Goal: Check status: Check status

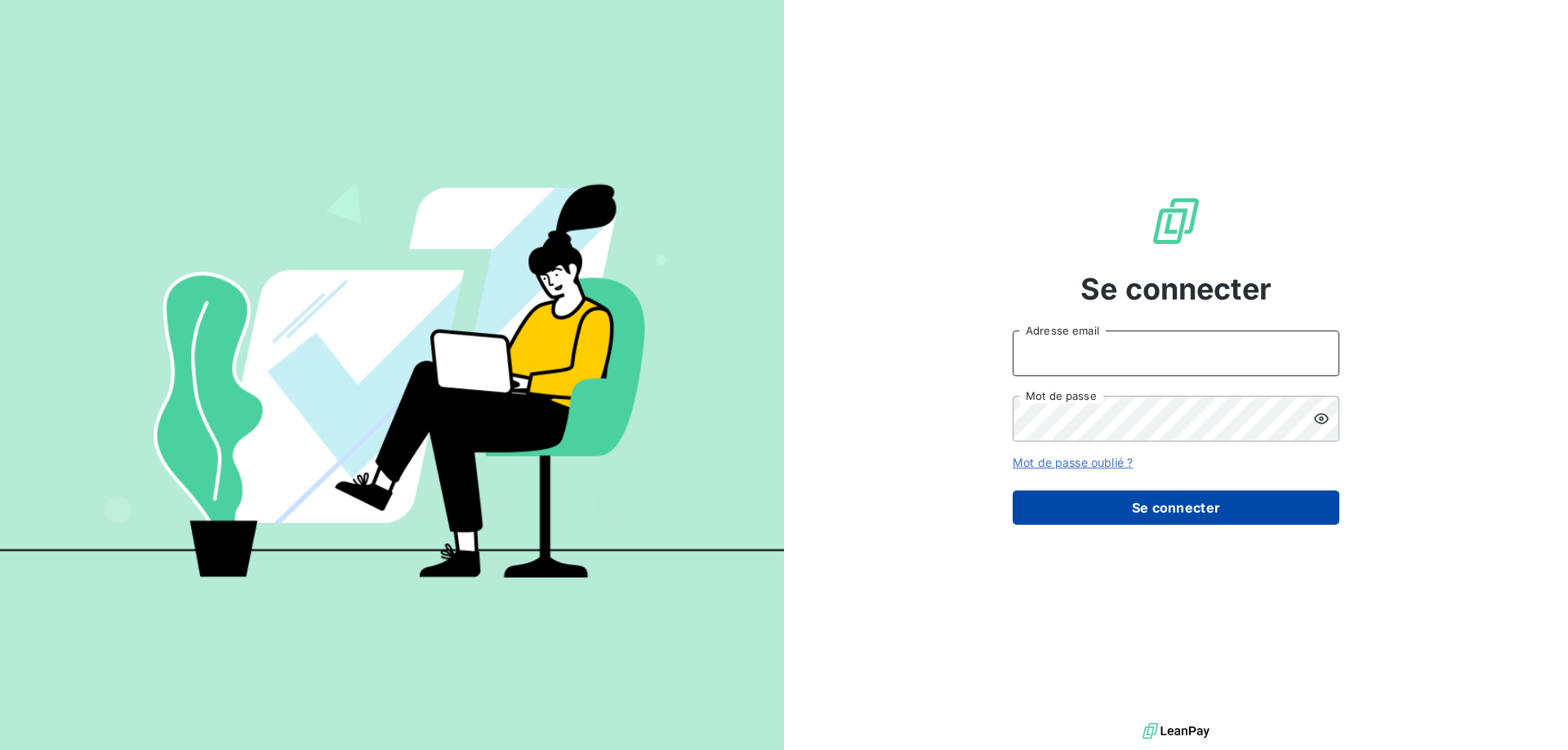
type input "[EMAIL_ADDRESS][DOMAIN_NAME]"
click at [1136, 503] on button "Se connecter" at bounding box center [1176, 507] width 327 height 34
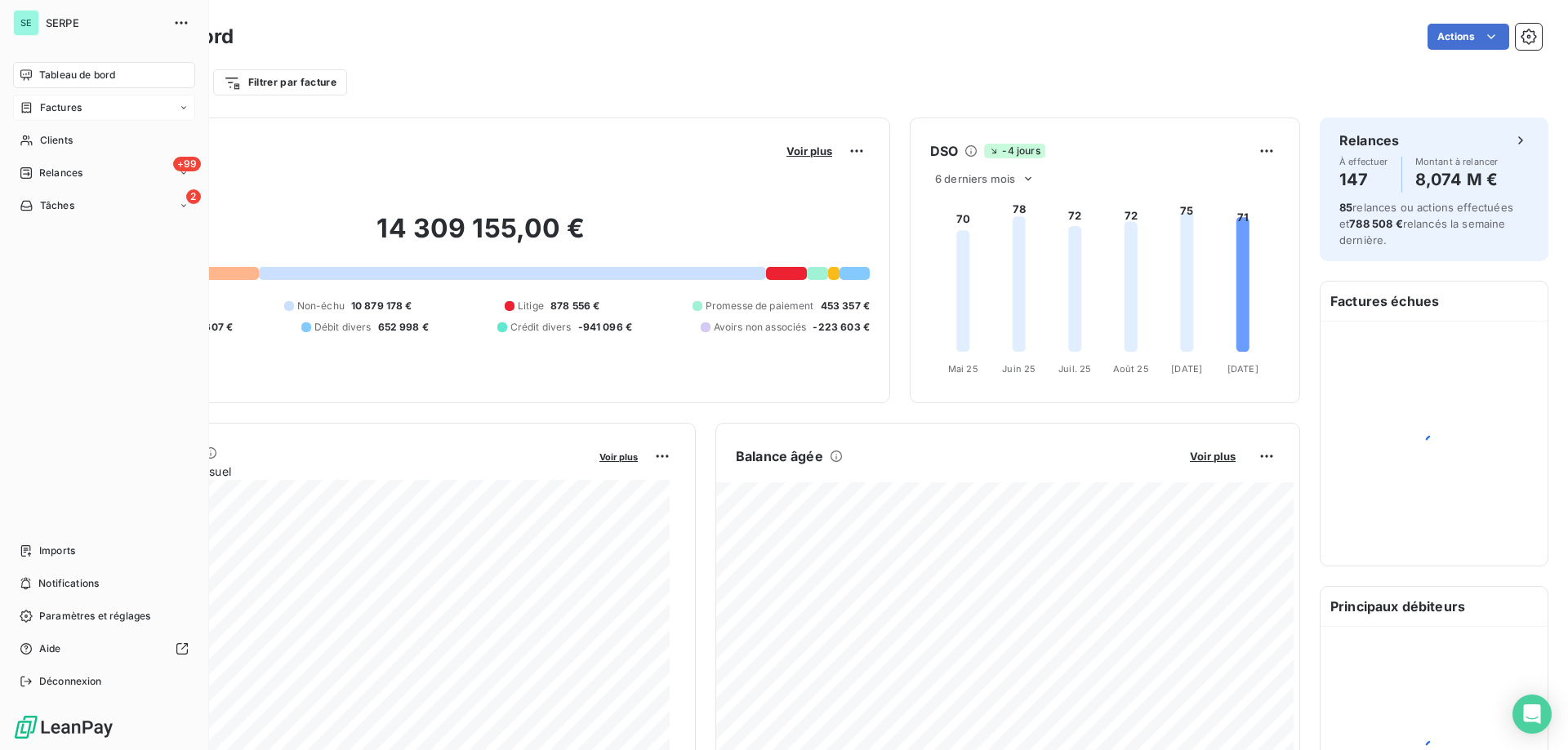
click at [50, 102] on span "Factures" at bounding box center [60, 108] width 42 height 15
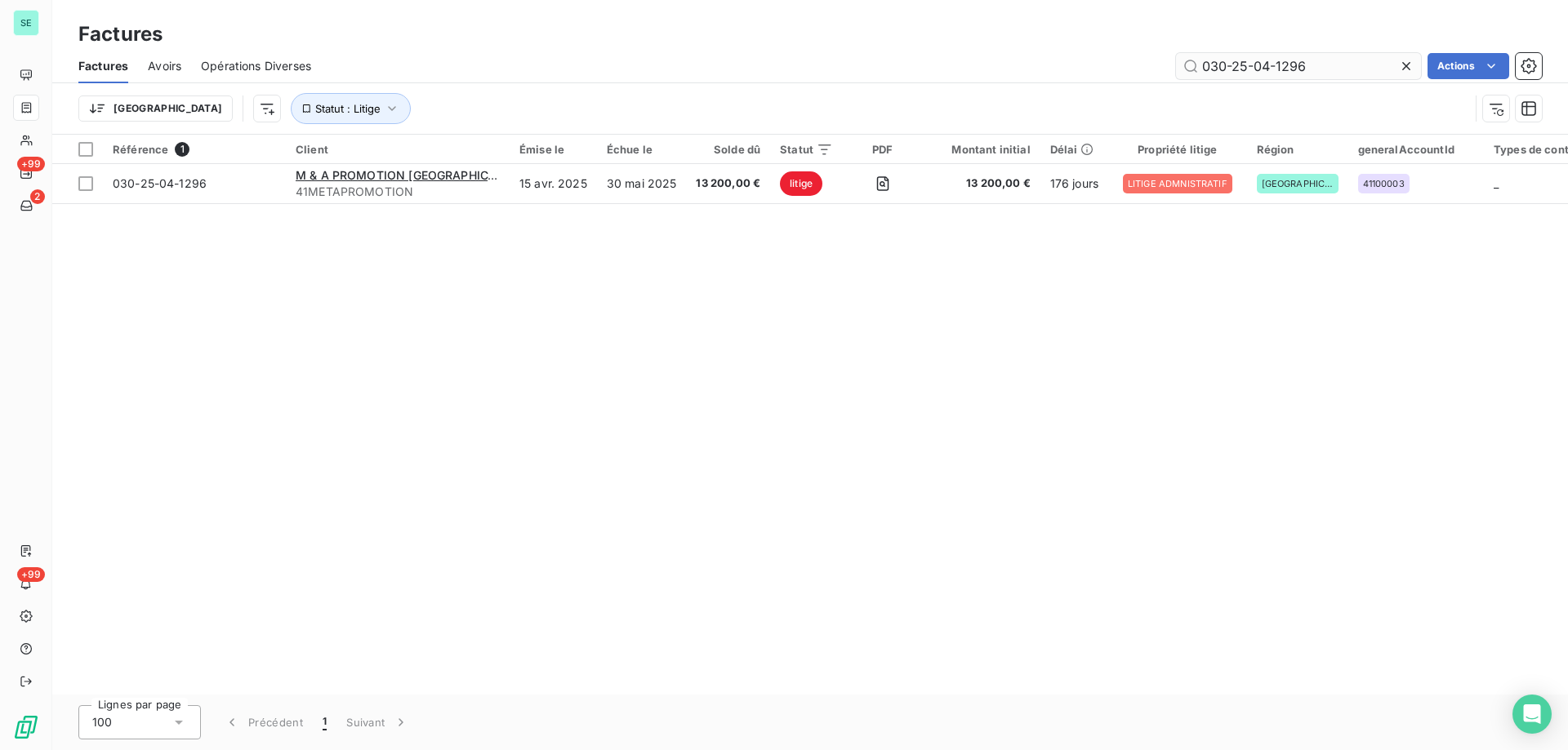
drag, startPoint x: 1276, startPoint y: 64, endPoint x: 1353, endPoint y: 63, distance: 77.0
click at [1353, 63] on input "030-25-04-1296" at bounding box center [1298, 66] width 245 height 26
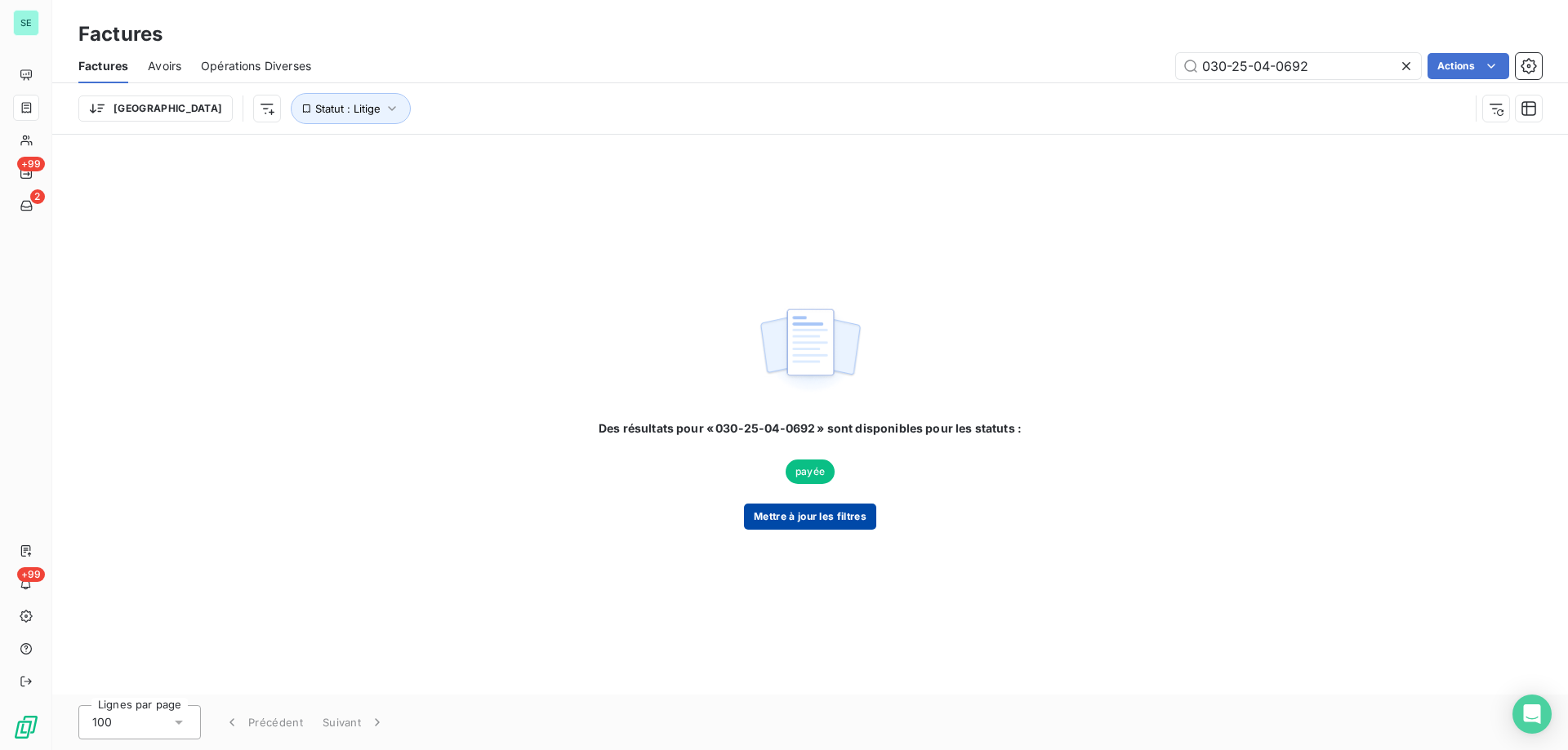
type input "030-25-04-0692"
click at [818, 509] on button "Mettre à jour les filtres" at bounding box center [810, 517] width 132 height 26
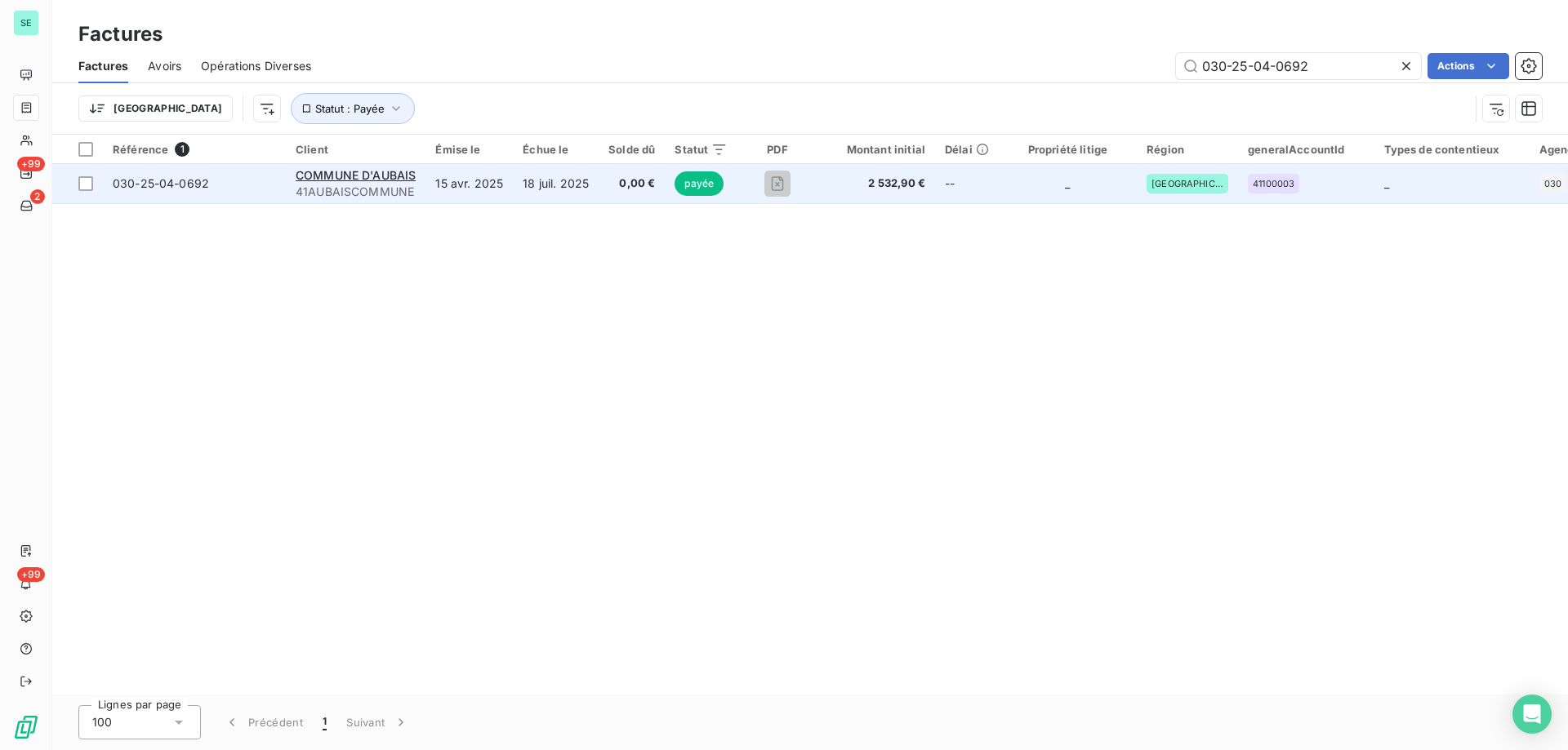
click at [334, 189] on span "41AUBAISCOMMUNE" at bounding box center [355, 191] width 120 height 16
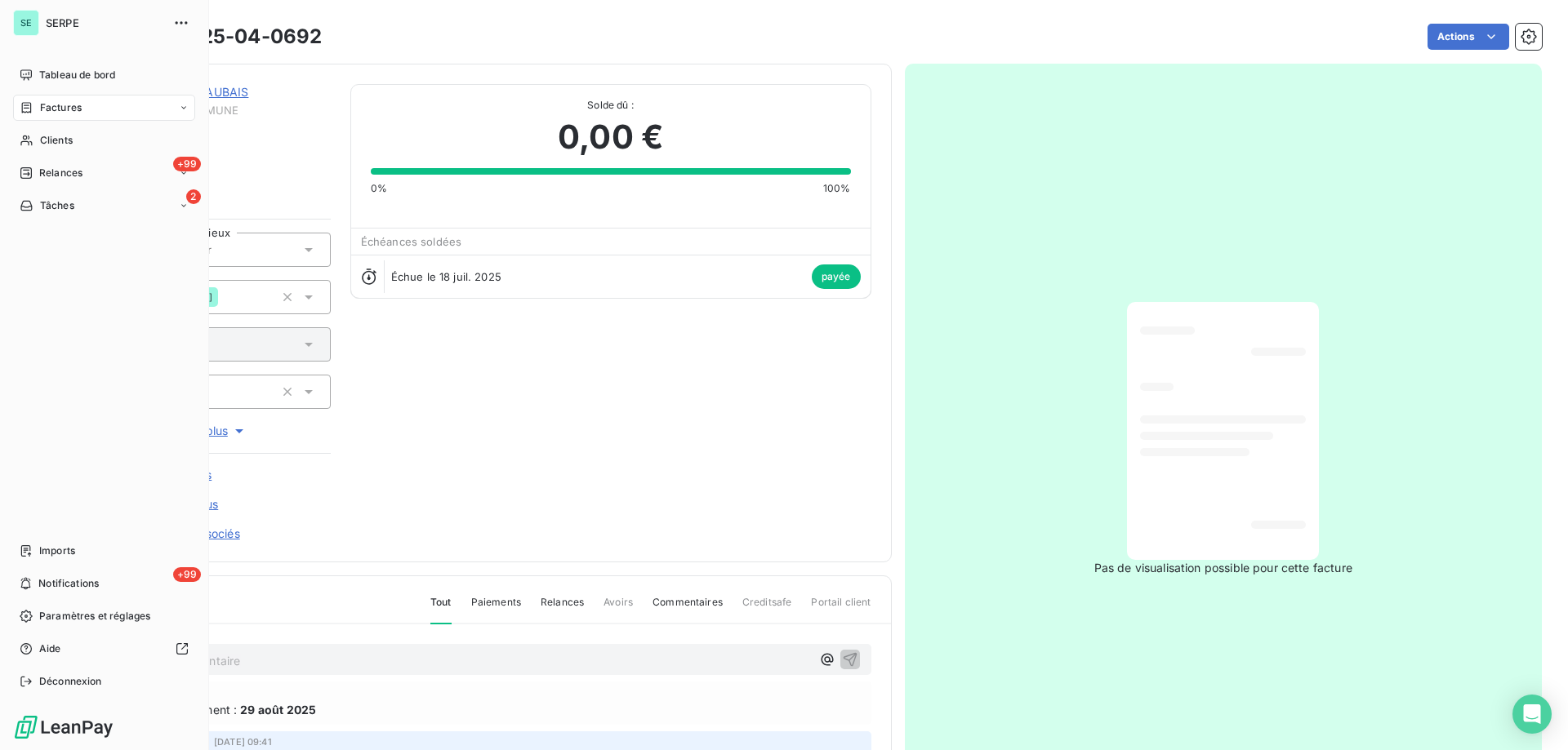
click at [74, 103] on span "Factures" at bounding box center [60, 108] width 42 height 15
click at [71, 143] on span "Factures" at bounding box center [60, 141] width 42 height 15
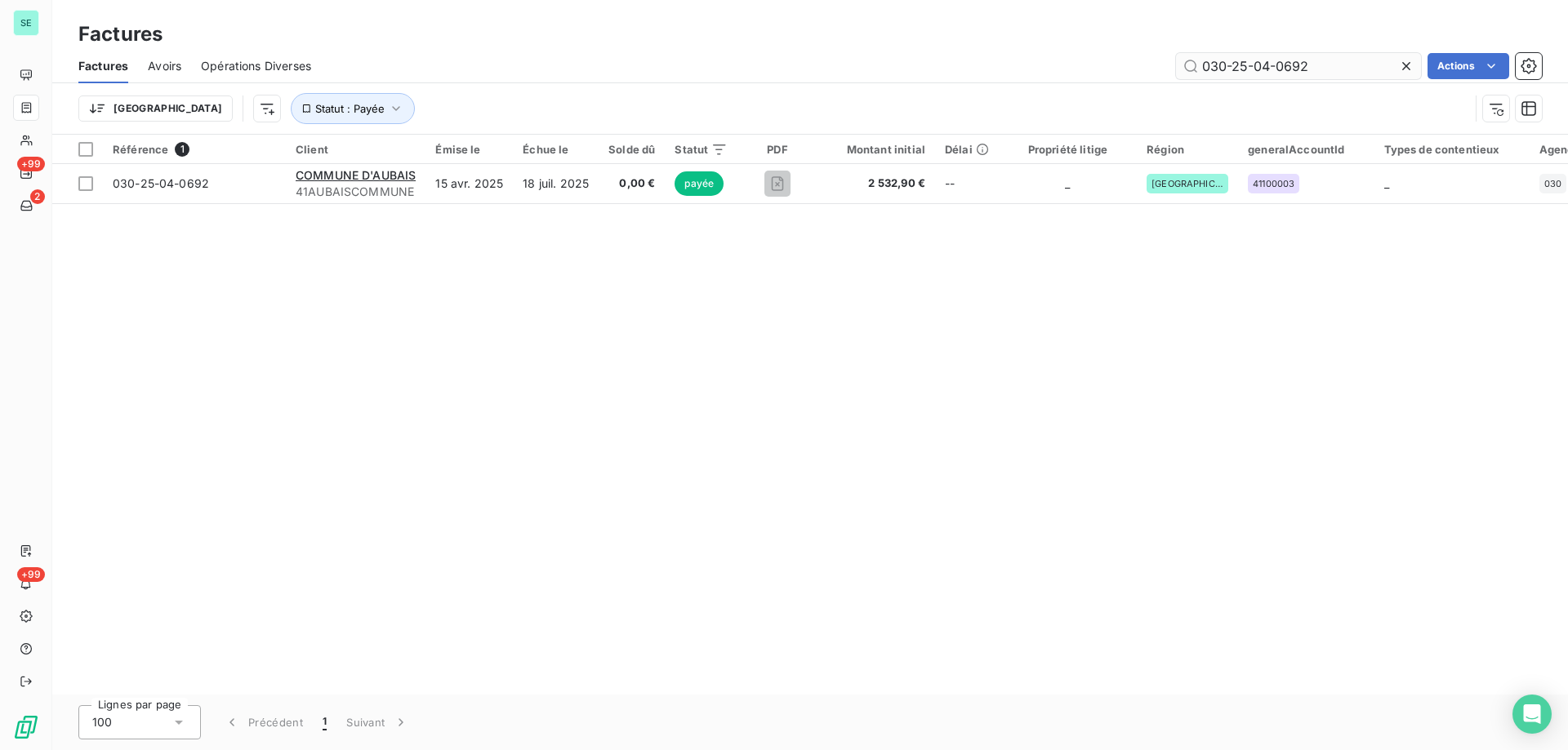
drag, startPoint x: 1284, startPoint y: 64, endPoint x: 1389, endPoint y: 60, distance: 105.1
click at [1389, 60] on input "030-25-04-0692" at bounding box center [1298, 66] width 245 height 26
type input "030-25-04-0975"
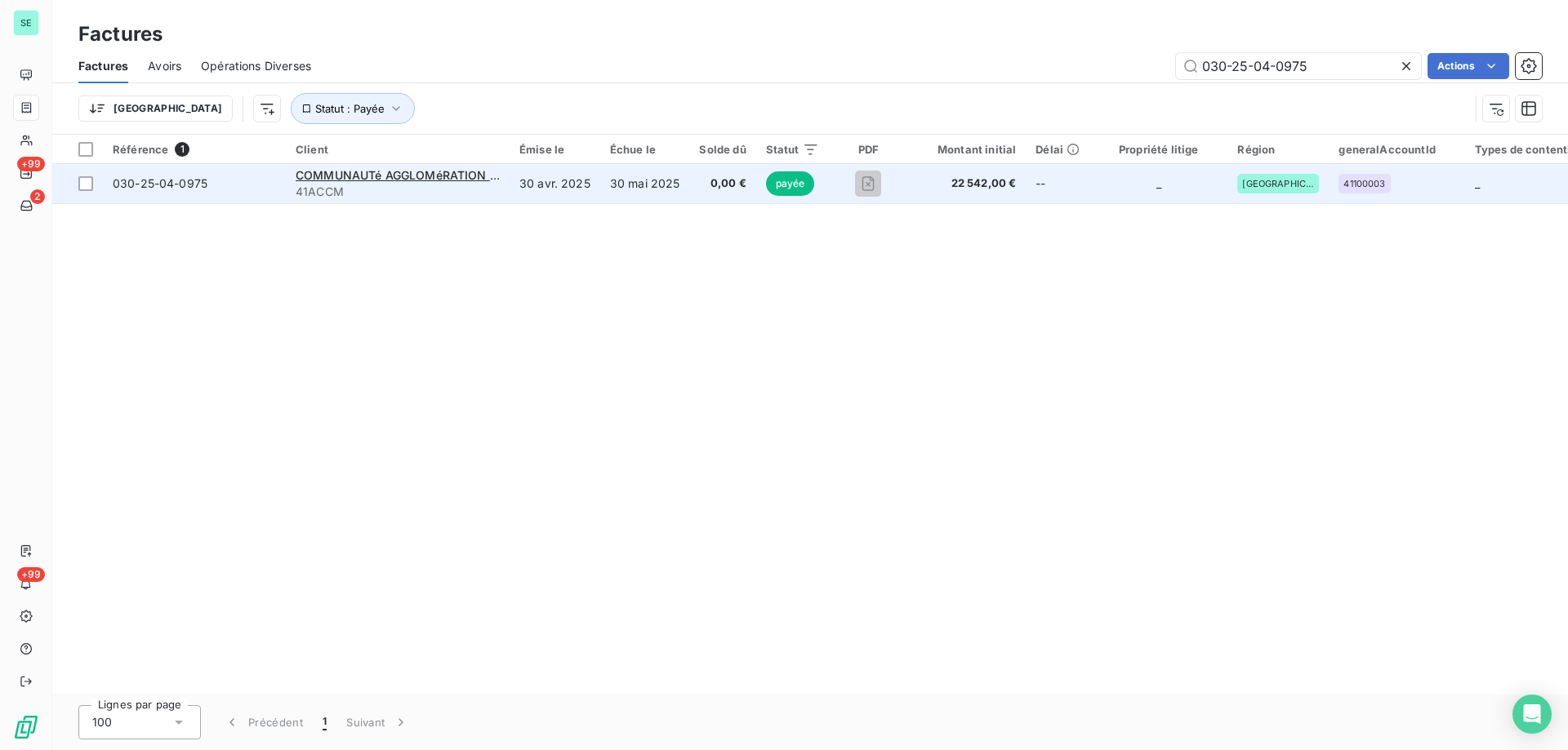
click at [430, 190] on span "41ACCM" at bounding box center [398, 191] width 204 height 16
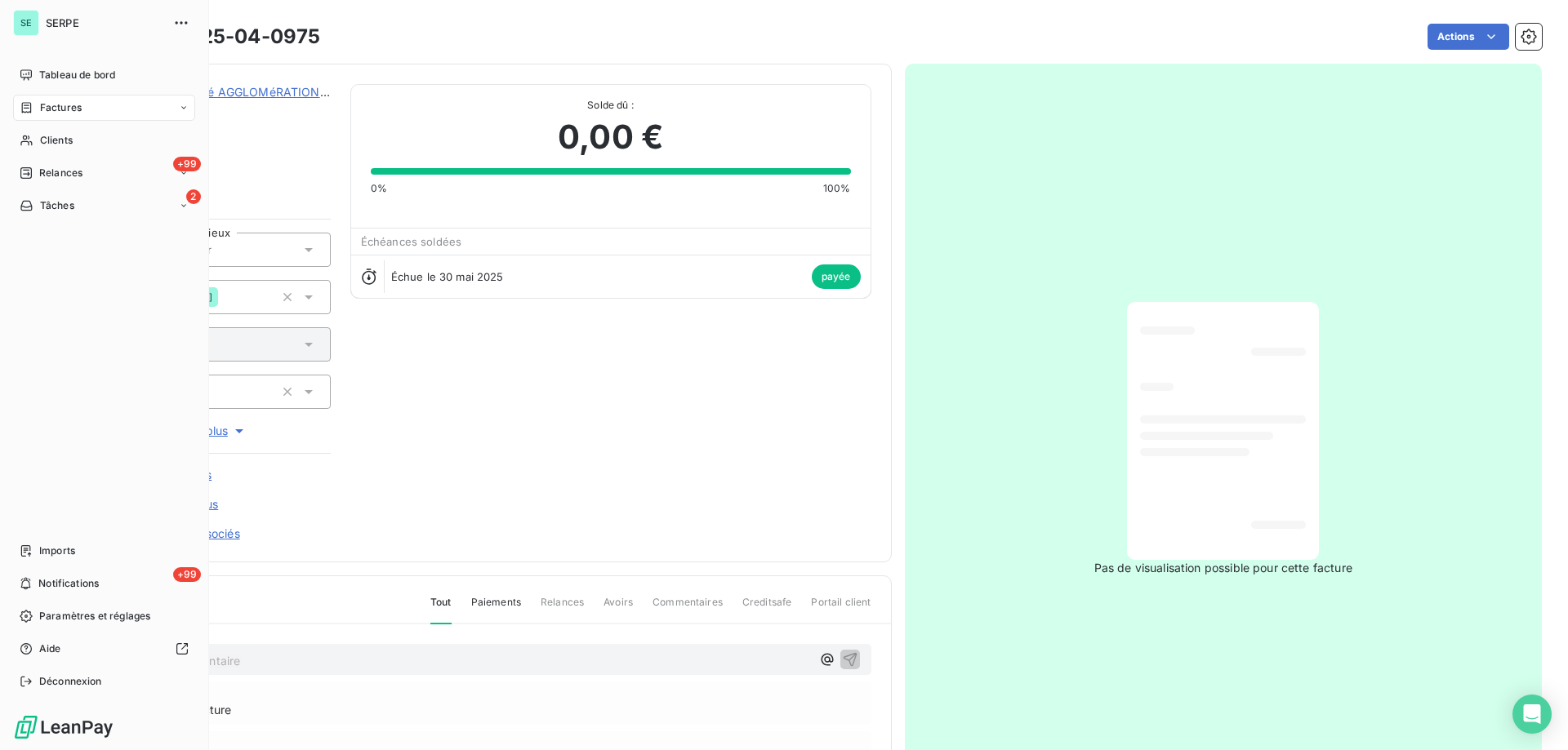
click at [70, 105] on span "Factures" at bounding box center [60, 108] width 42 height 15
click at [60, 140] on span "Factures" at bounding box center [60, 141] width 42 height 15
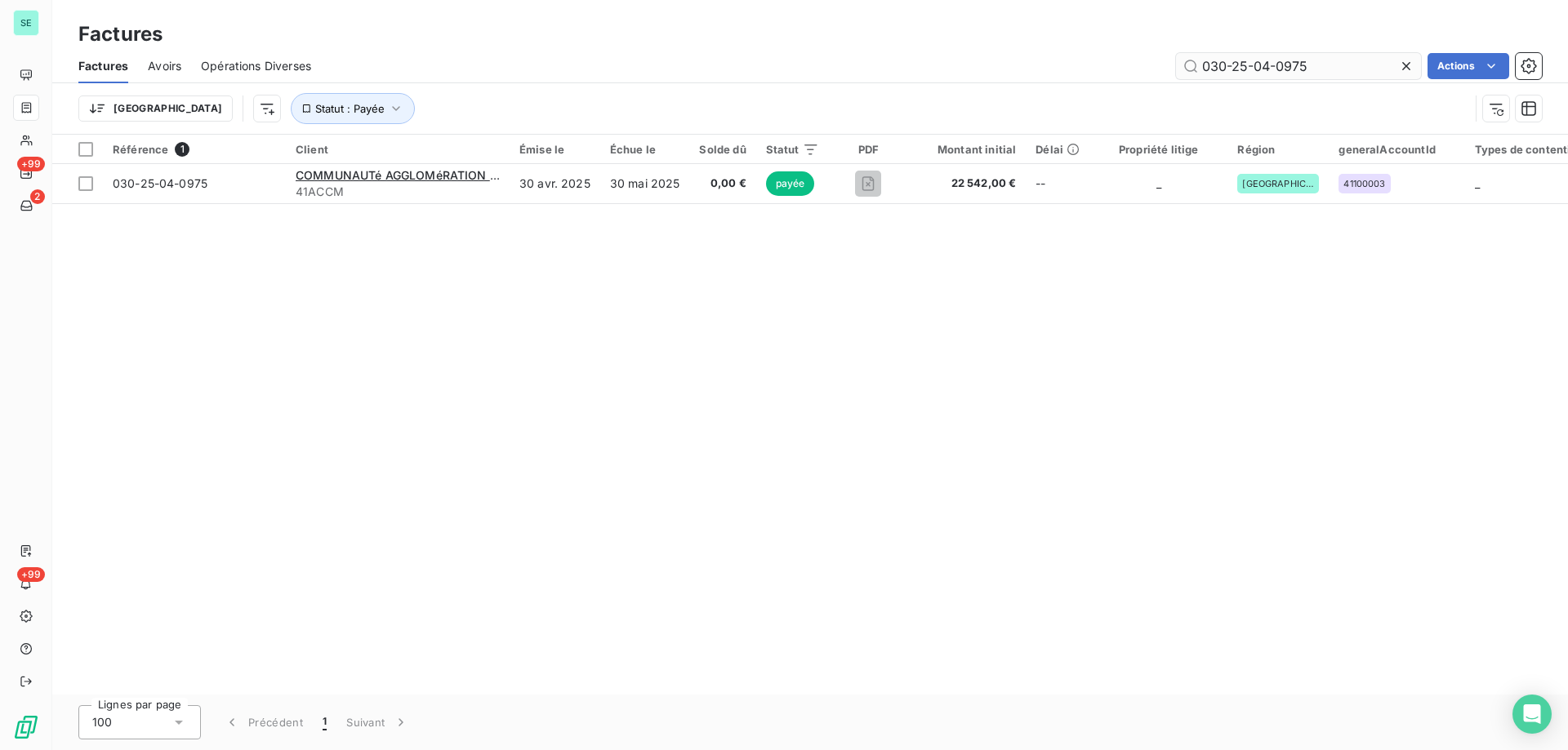
drag, startPoint x: 1262, startPoint y: 63, endPoint x: 1342, endPoint y: 69, distance: 80.2
click at [1342, 69] on input "030-25-04-0975" at bounding box center [1298, 66] width 245 height 26
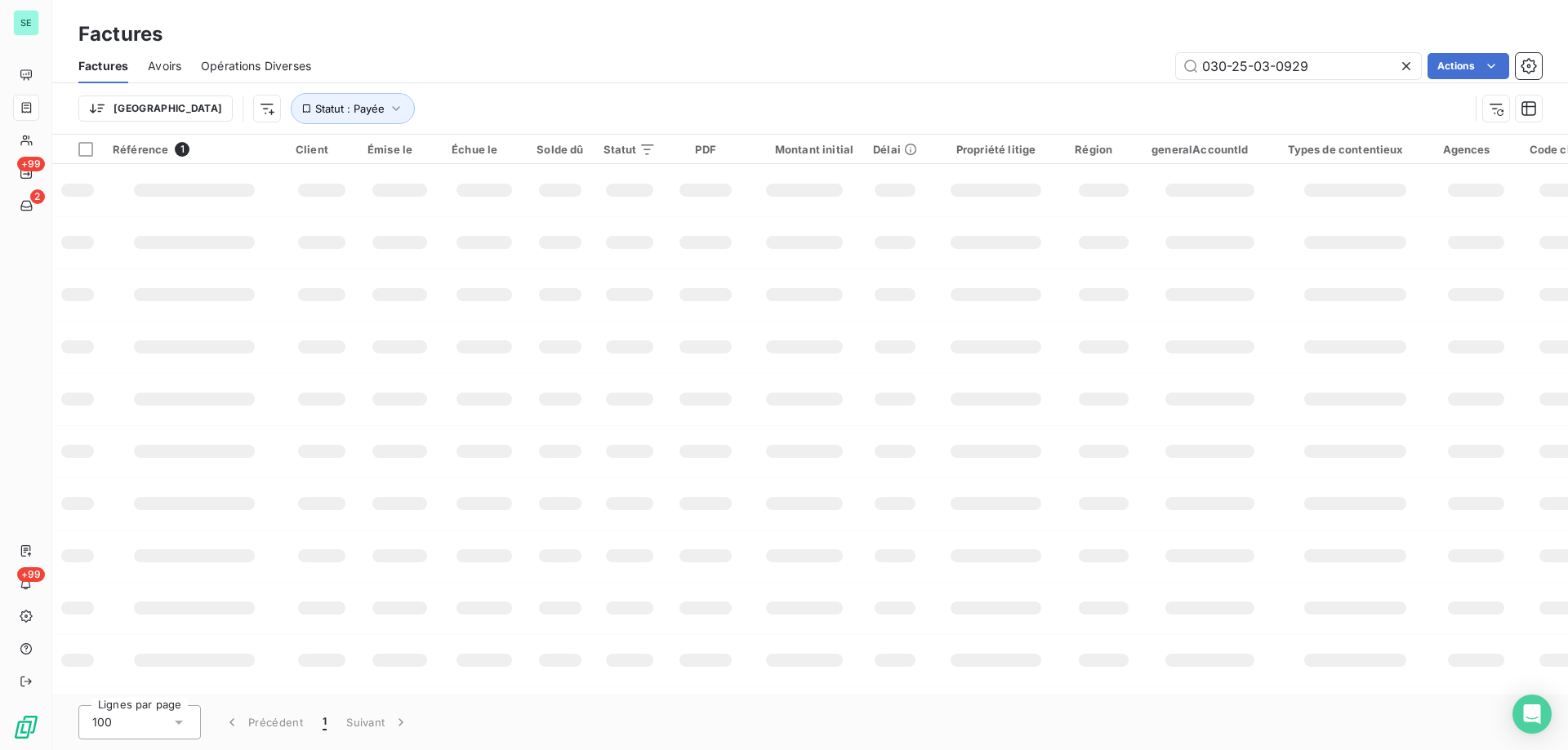
type input "030-25-03-0929"
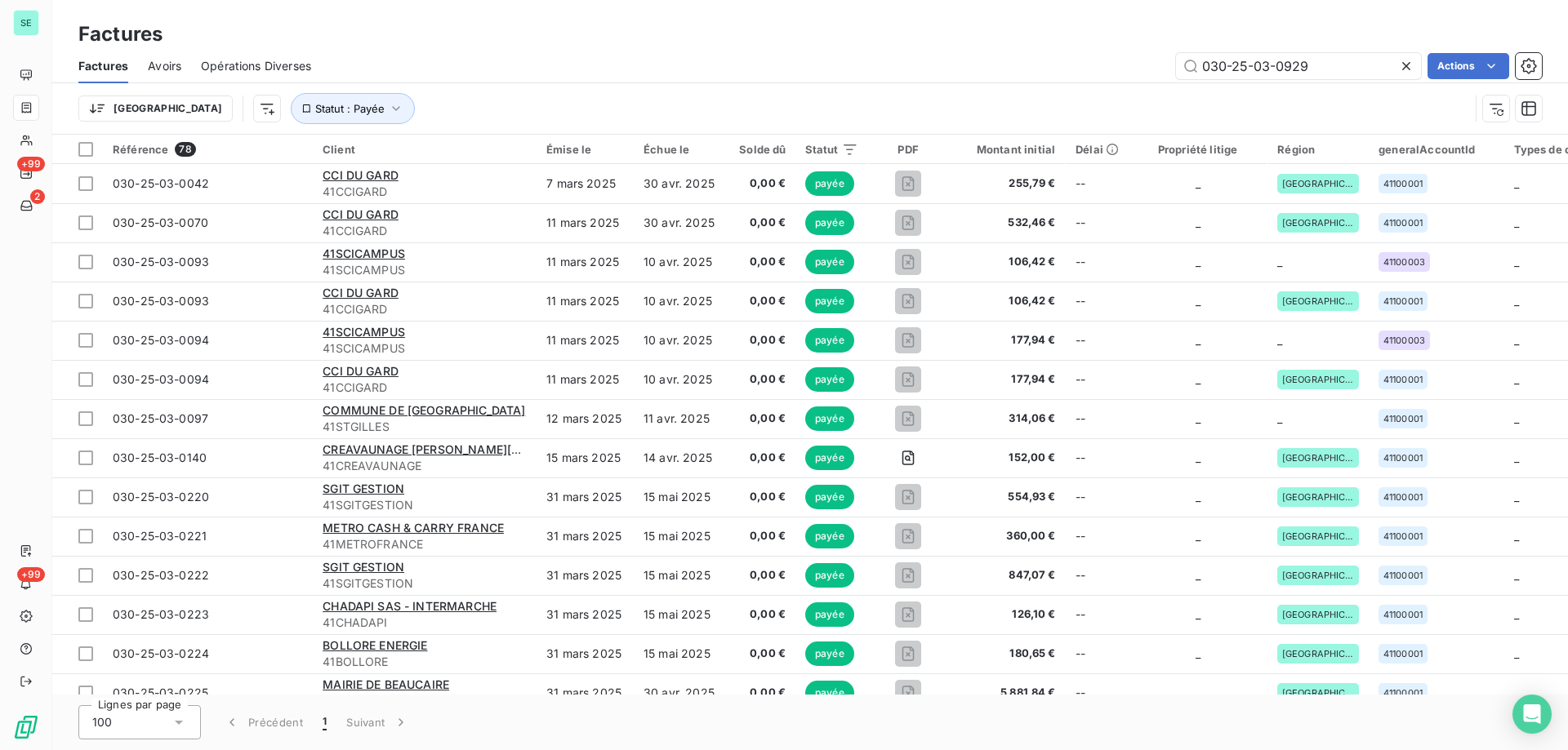
click at [1299, 72] on input "030-25-03-0929" at bounding box center [1298, 66] width 245 height 26
click at [1292, 58] on input "030-25-03-0929" at bounding box center [1298, 66] width 245 height 26
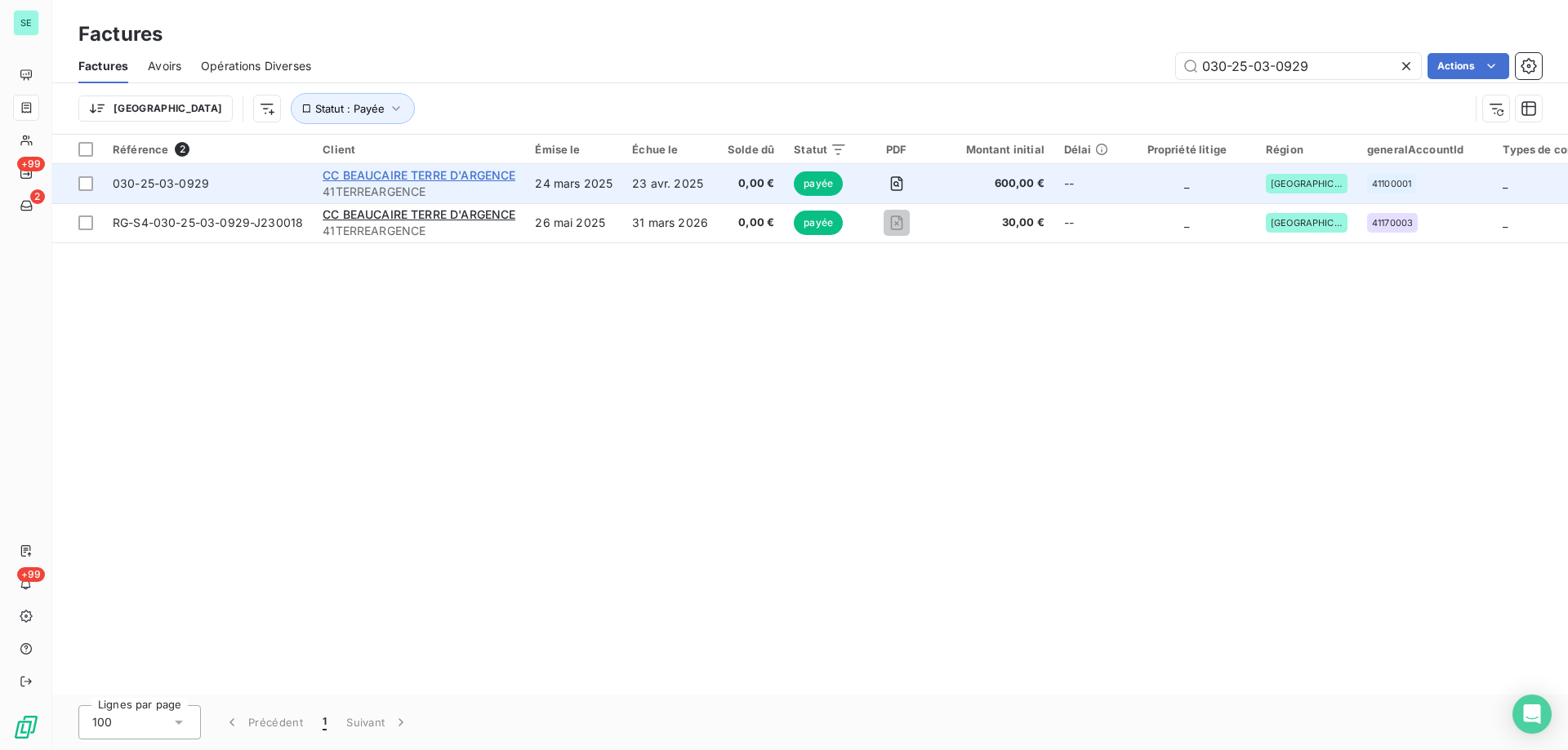
click at [450, 176] on span "CC BEAUCAIRE TERRE D'ARGENCE" at bounding box center [419, 175] width 193 height 14
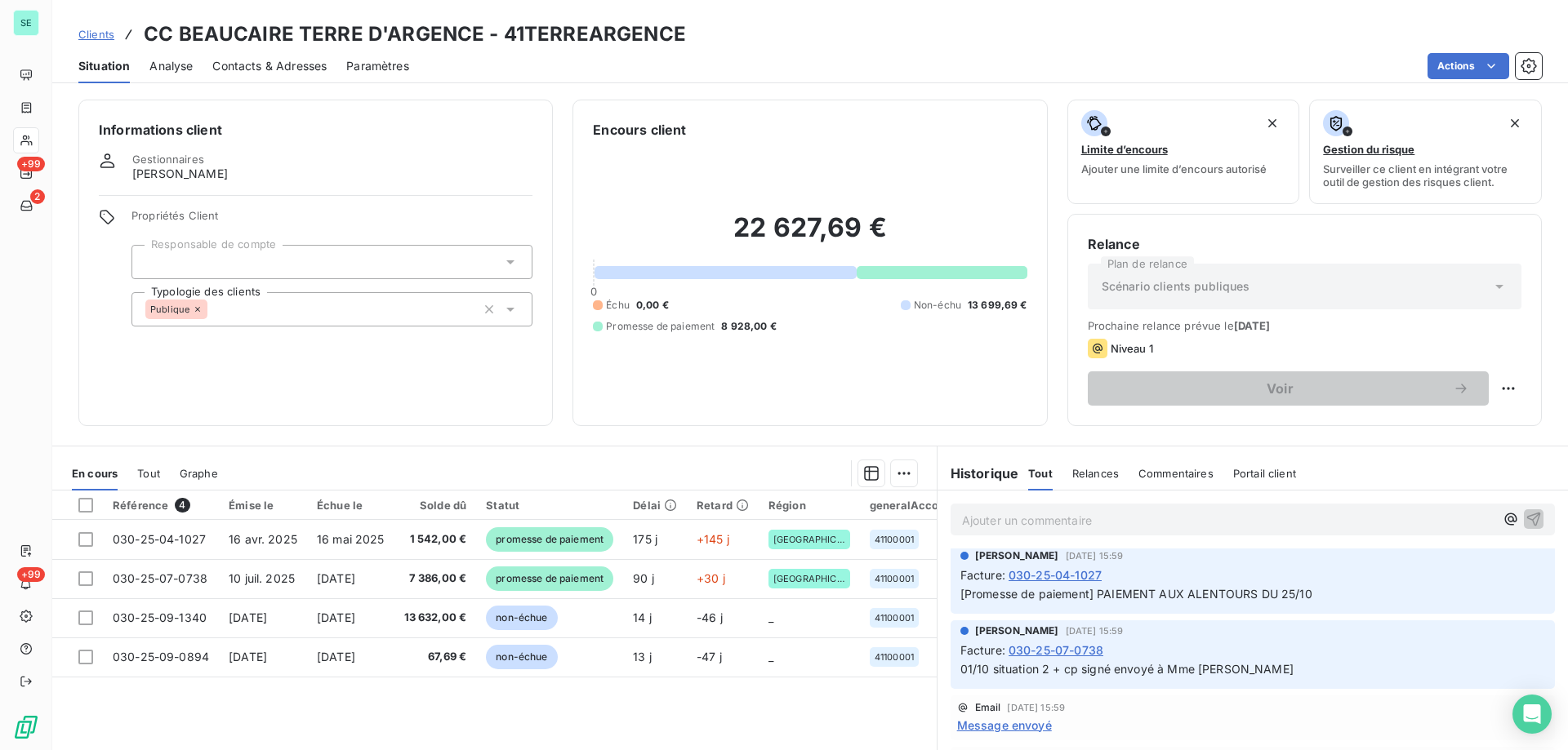
scroll to position [163, 0]
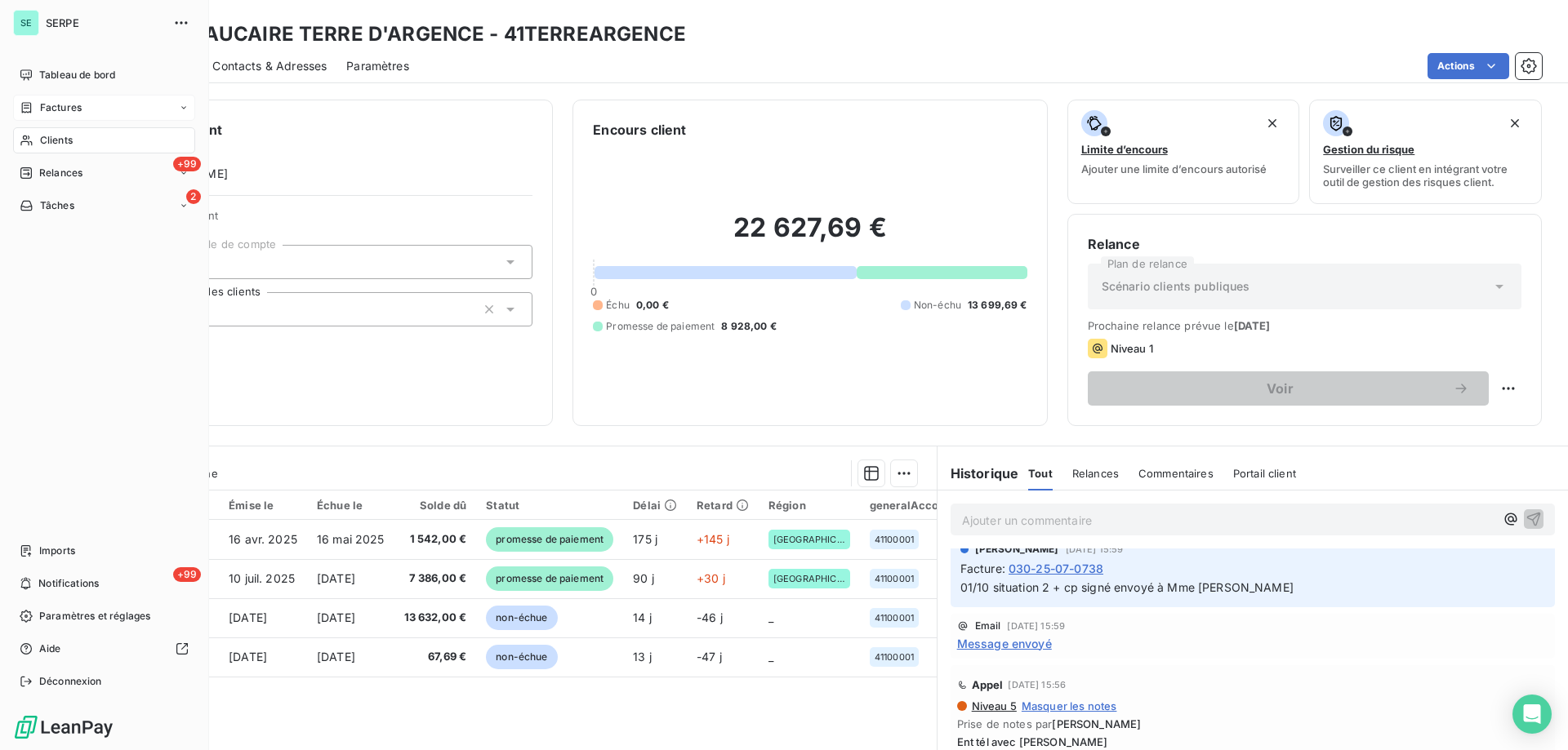
click at [69, 102] on span "Factures" at bounding box center [60, 108] width 42 height 15
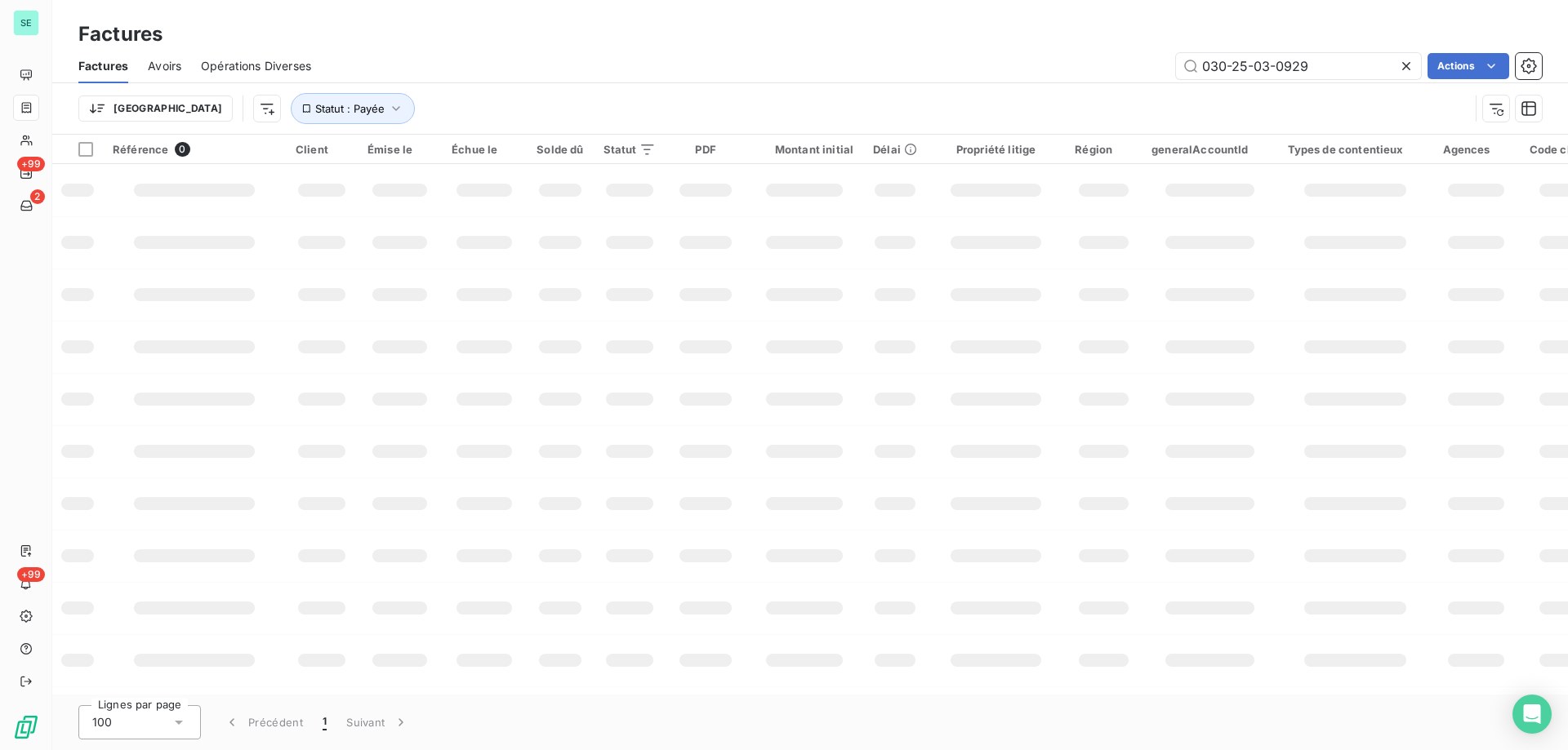
drag, startPoint x: 1306, startPoint y: 63, endPoint x: 996, endPoint y: 45, distance: 310.5
click at [1002, 45] on div "Factures Factures Avoirs Opérations Diverses 030-25-03-0929 Actions Trier Statu…" at bounding box center [809, 67] width 1515 height 135
